Goal: Check status

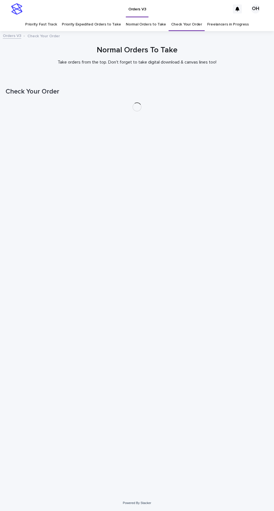
scroll to position [18, 0]
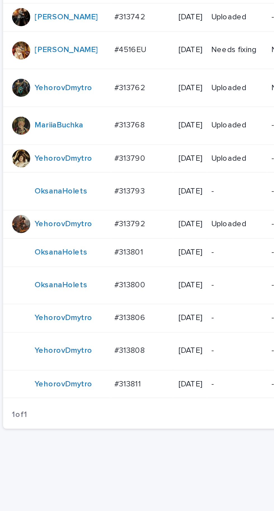
click at [72, 354] on p "#313801" at bounding box center [68, 351] width 15 height 6
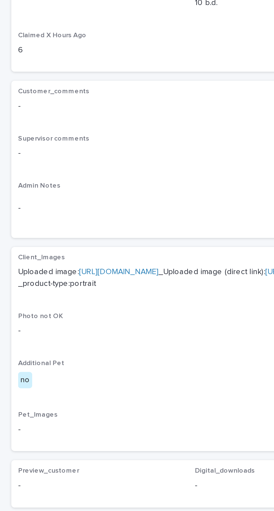
click at [79, 244] on link "[URL][DOMAIN_NAME]" at bounding box center [58, 246] width 39 height 4
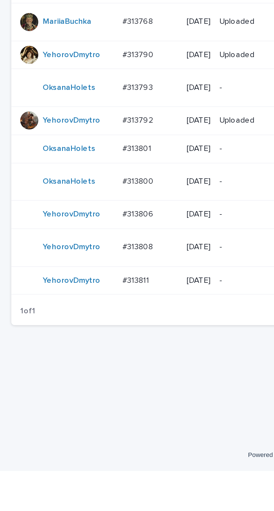
click at [75, 370] on p "#313800" at bounding box center [69, 367] width 17 height 6
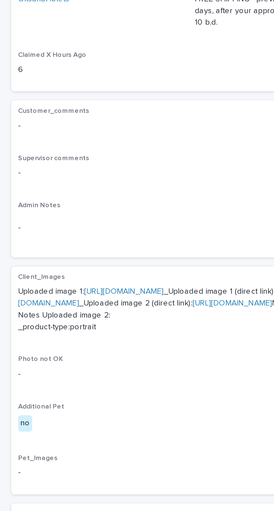
click at [77, 244] on link "https://cdn.shopify.com-uploadkit.app/s/files/1/0033/4807/0511/files/download.h…" at bounding box center [61, 246] width 39 height 4
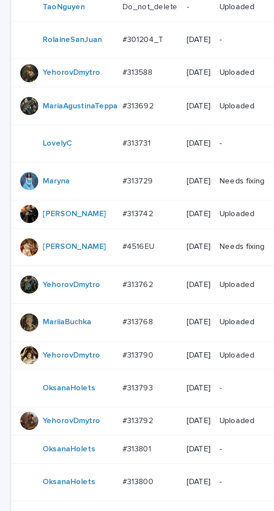
click at [71, 265] on div "#313762 #313762" at bounding box center [74, 269] width 27 height 9
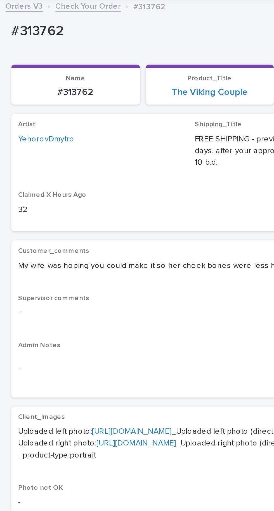
scroll to position [57, 0]
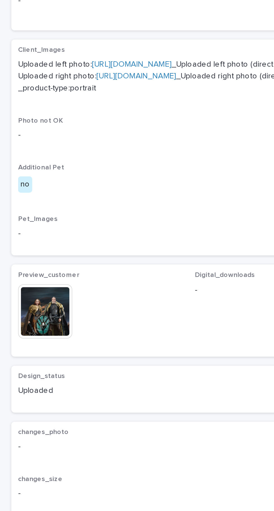
click at [25, 349] on img at bounding box center [22, 336] width 27 height 27
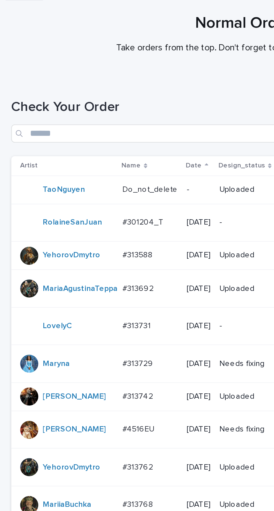
click at [73, 162] on p "#313588" at bounding box center [69, 165] width 16 height 6
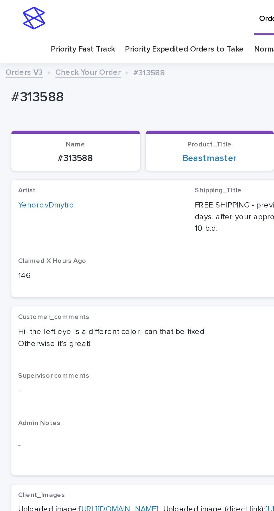
scroll to position [17, 0]
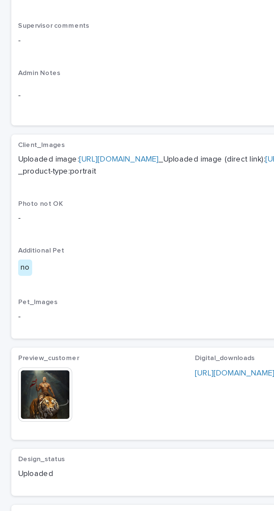
click at [28, 359] on img at bounding box center [22, 351] width 27 height 27
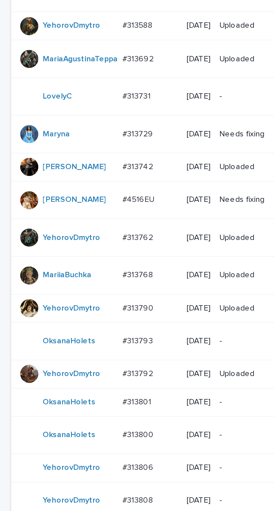
click at [62, 232] on p "#313742" at bounding box center [69, 235] width 16 height 6
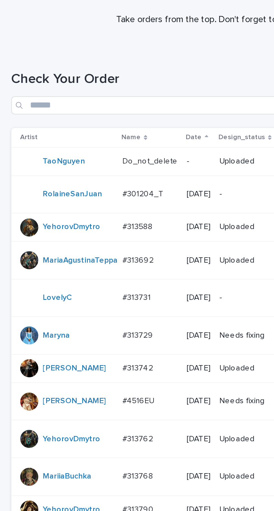
click at [71, 215] on p "#313729" at bounding box center [69, 218] width 16 height 6
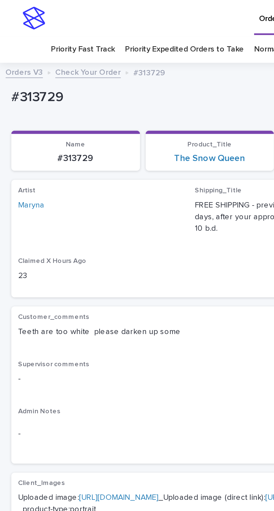
scroll to position [17, 0]
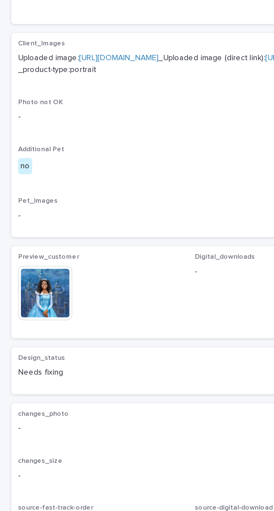
click at [27, 357] on img at bounding box center [22, 346] width 27 height 27
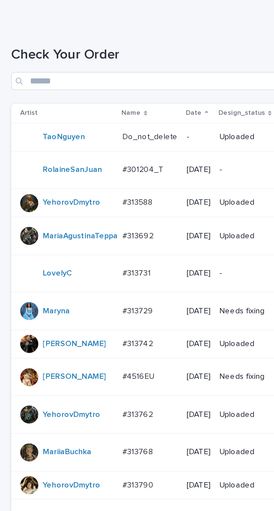
click at [74, 248] on p "#4516EU" at bounding box center [69, 251] width 17 height 6
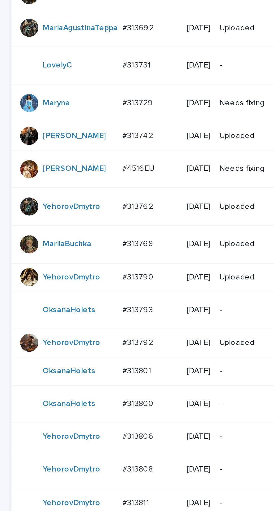
click at [72, 267] on p "#313762" at bounding box center [69, 270] width 16 height 6
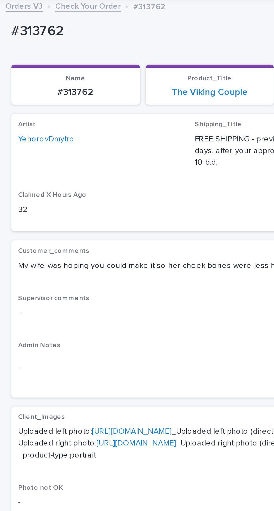
scroll to position [57, 0]
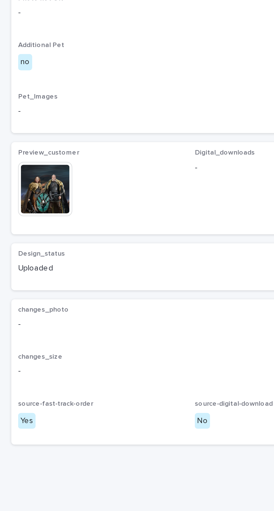
click at [31, 349] on img at bounding box center [22, 336] width 27 height 27
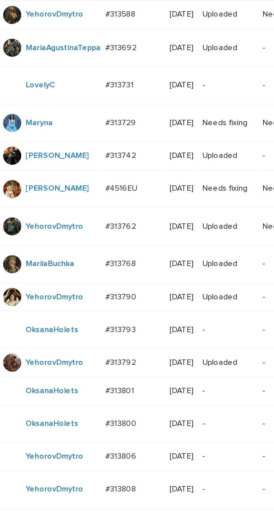
scroll to position [18, 0]
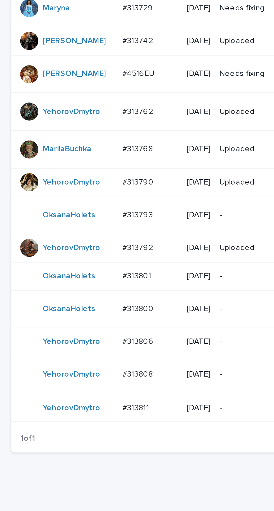
click at [74, 338] on div "#313792 #313792" at bounding box center [74, 337] width 27 height 9
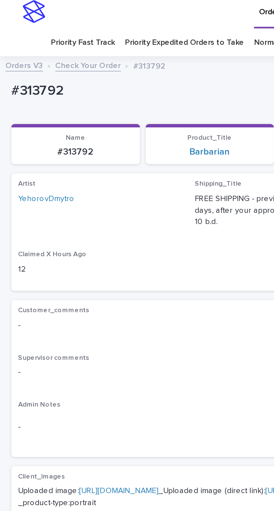
scroll to position [11, 0]
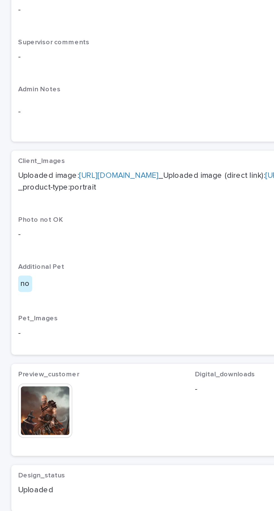
click at [30, 360] on img at bounding box center [22, 351] width 27 height 27
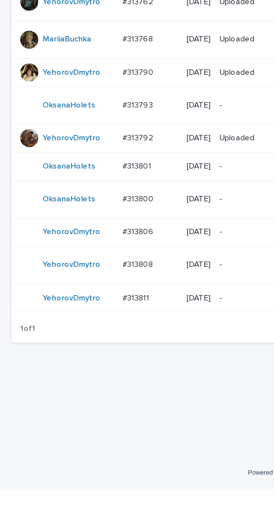
click at [71, 386] on p "#313806" at bounding box center [69, 383] width 17 height 6
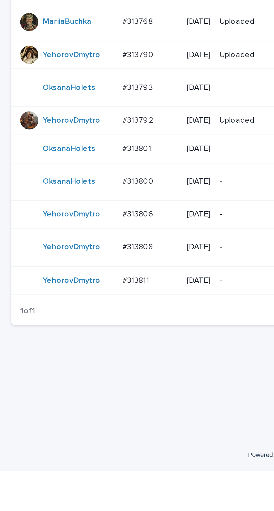
click at [72, 405] on div "#313808 #313808" at bounding box center [74, 400] width 27 height 9
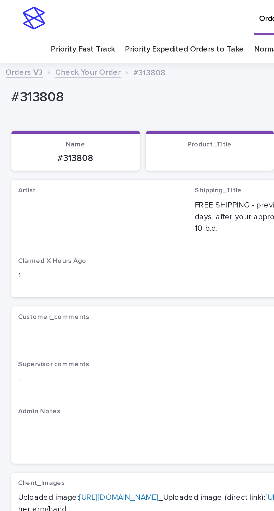
scroll to position [18, 0]
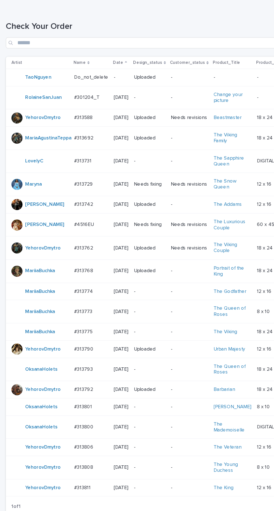
scroll to position [24, 0]
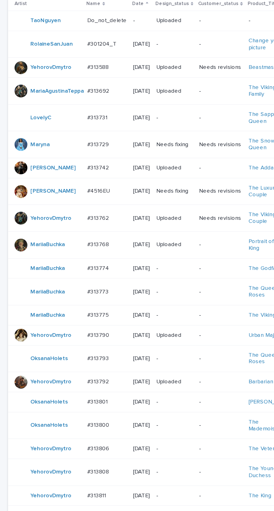
click at [73, 334] on p "#313775" at bounding box center [69, 337] width 16 height 6
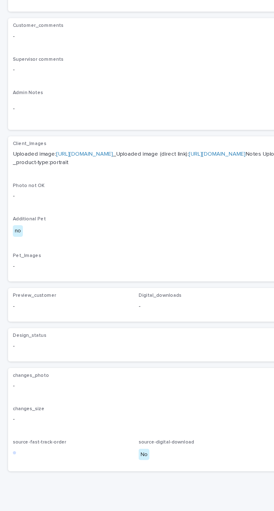
click at [143, 295] on div "Client_Images Uploaded image: [URL][DOMAIN_NAME] _Uploaded image (direct link):…" at bounding box center [137, 284] width 256 height 95
